Goal: Task Accomplishment & Management: Manage account settings

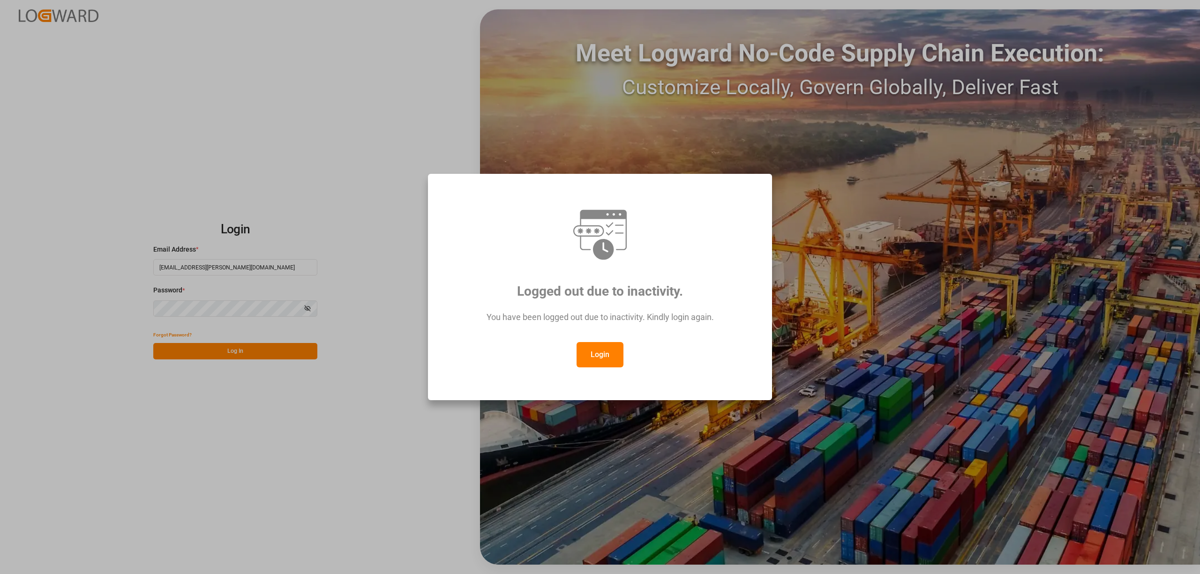
click at [608, 355] on button "Login" at bounding box center [600, 354] width 47 height 25
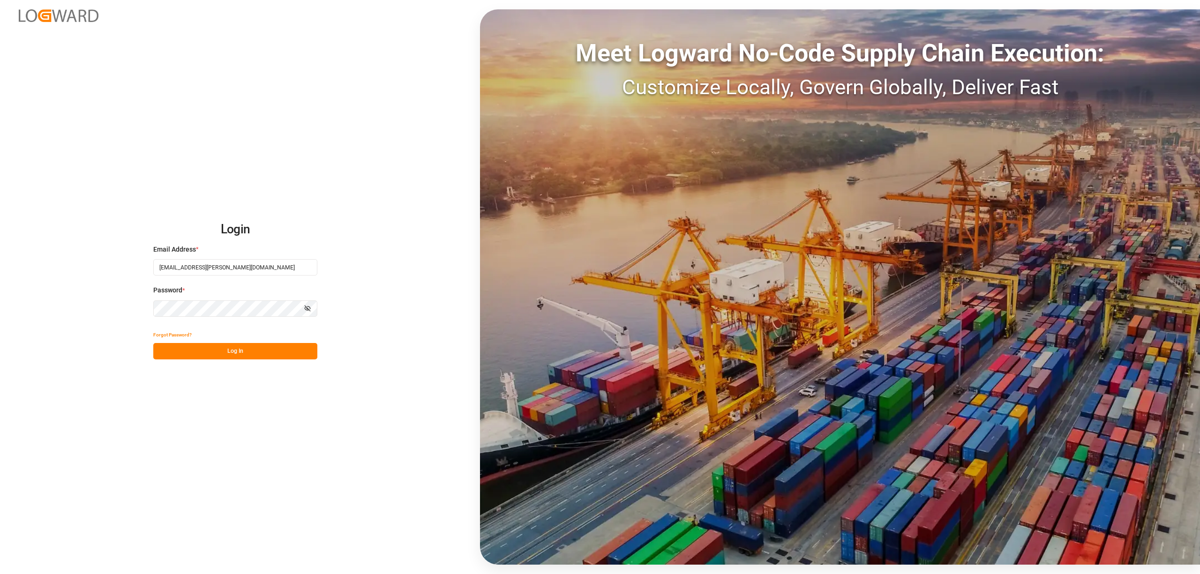
click at [267, 355] on button "Log In" at bounding box center [235, 351] width 164 height 16
